Goal: Task Accomplishment & Management: Use online tool/utility

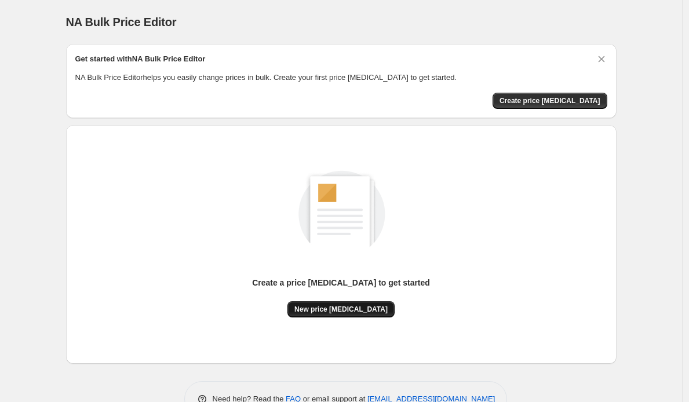
click at [362, 312] on span "New price [MEDICAL_DATA]" at bounding box center [340, 309] width 93 height 9
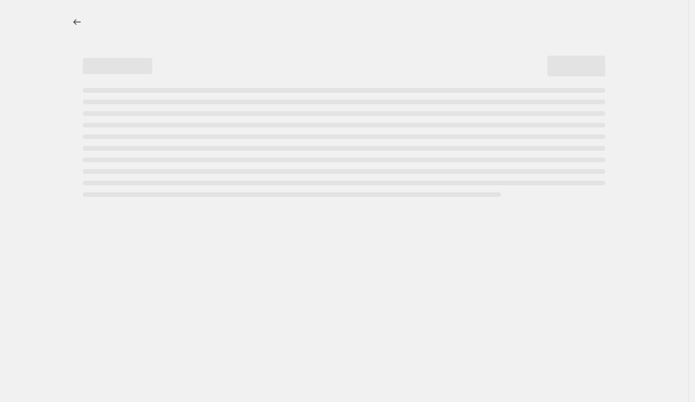
select select "percentage"
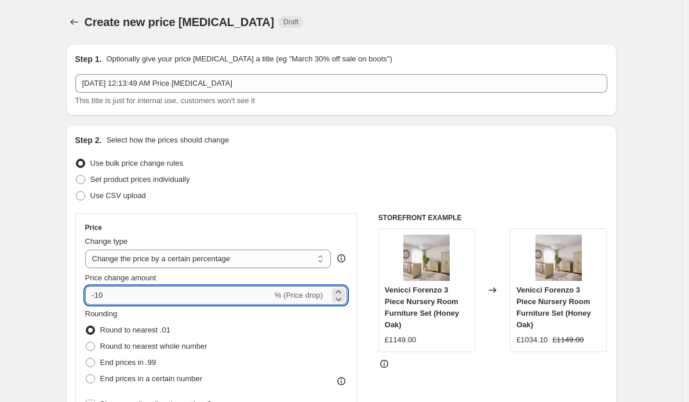
click at [210, 301] on input "-10" at bounding box center [178, 295] width 187 height 19
type input "-1"
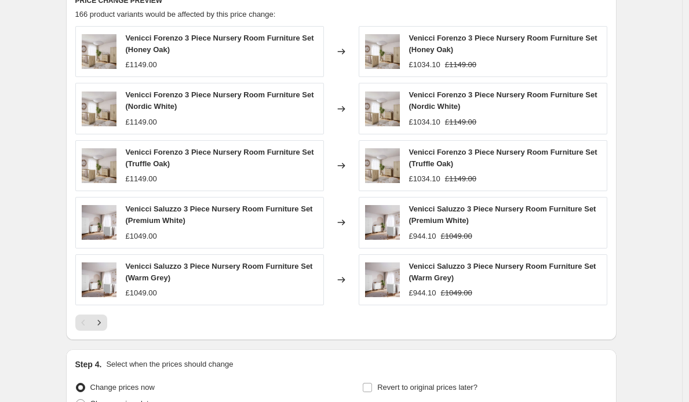
scroll to position [780, 0]
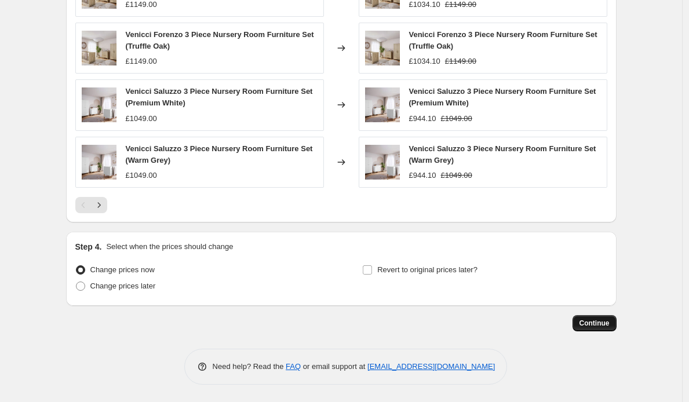
type input "-50"
click at [597, 326] on span "Continue" at bounding box center [594, 323] width 30 height 9
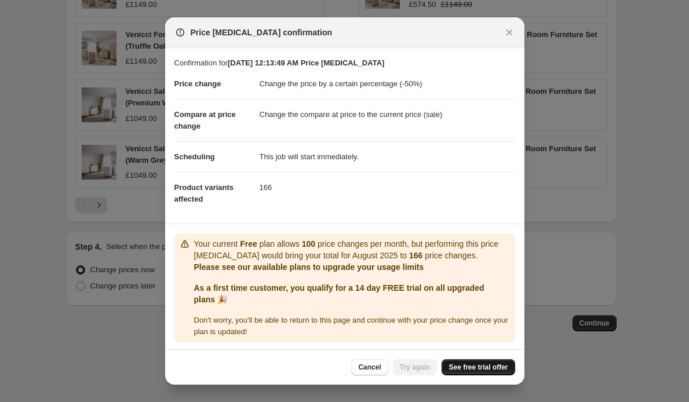
click at [484, 362] on link "See free trial offer" at bounding box center [477, 367] width 73 height 16
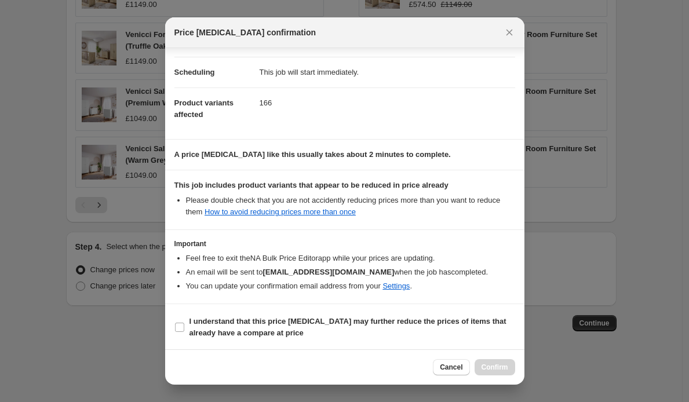
scroll to position [89, 0]
click at [264, 318] on b "I understand that this price [MEDICAL_DATA] may further reduce the prices of it…" at bounding box center [347, 326] width 317 height 20
click at [184, 321] on input "I understand that this price [MEDICAL_DATA] may further reduce the prices of it…" at bounding box center [179, 325] width 9 height 9
checkbox input "true"
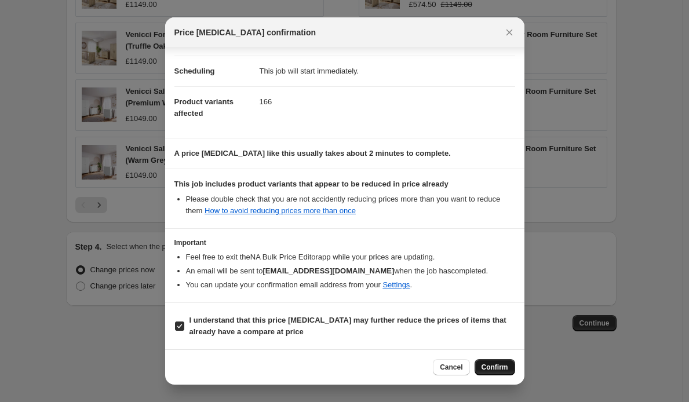
click at [485, 366] on span "Confirm" at bounding box center [494, 367] width 27 height 9
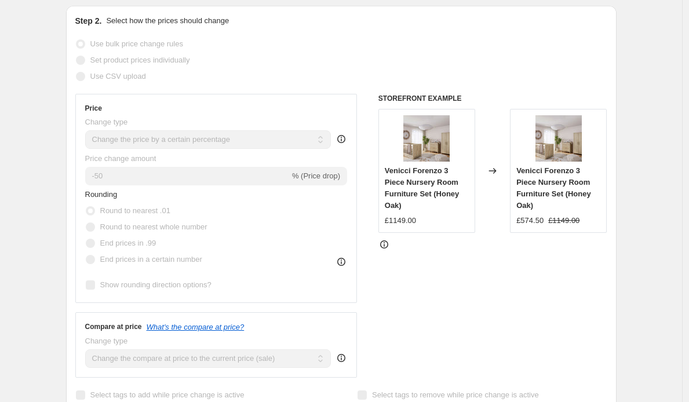
scroll to position [233, 0]
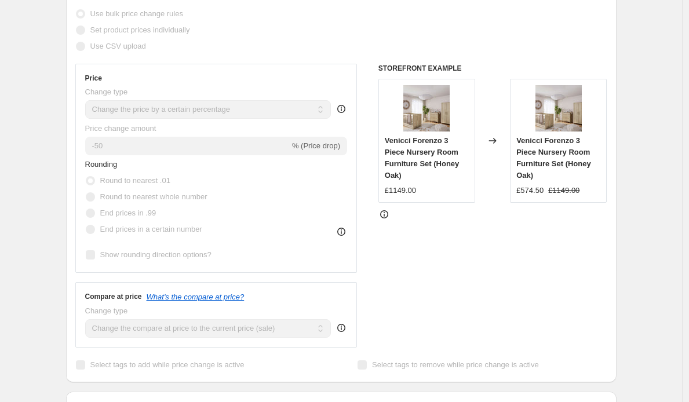
select select "percentage"
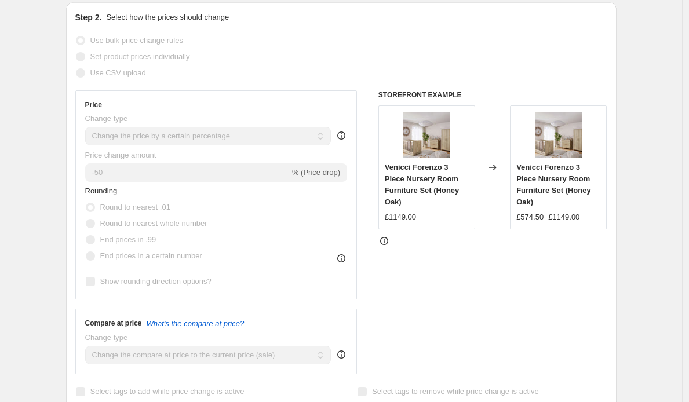
scroll to position [0, 0]
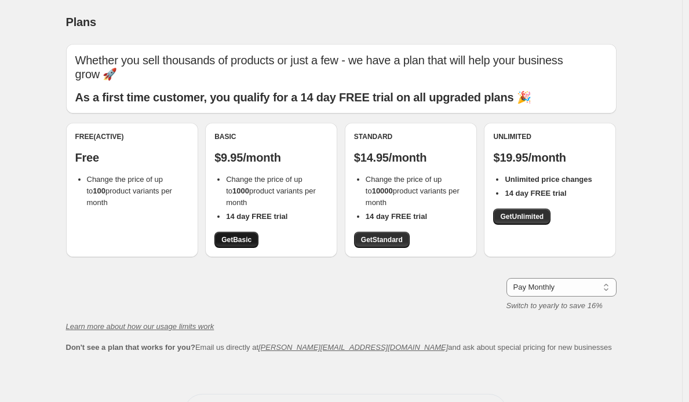
click at [244, 244] on span "Get Basic" at bounding box center [236, 239] width 30 height 9
